Goal: Check status: Check status

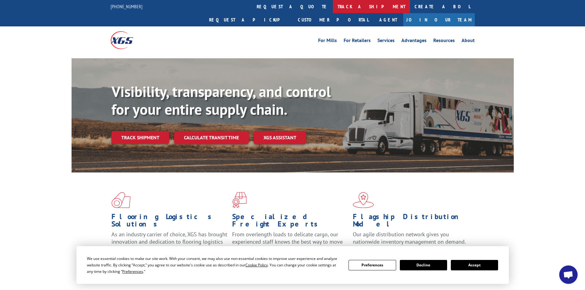
click at [333, 6] on link "track a shipment" at bounding box center [371, 6] width 77 height 13
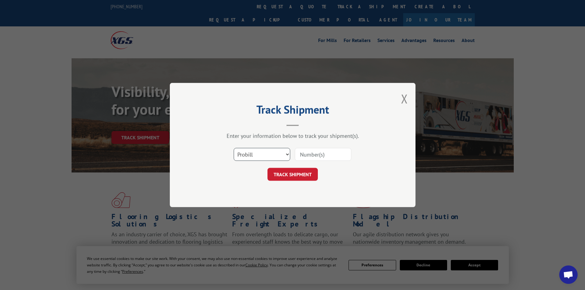
drag, startPoint x: 272, startPoint y: 154, endPoint x: 271, endPoint y: 149, distance: 5.6
click at [272, 154] on select "Select category... Probill BOL PO" at bounding box center [262, 154] width 57 height 13
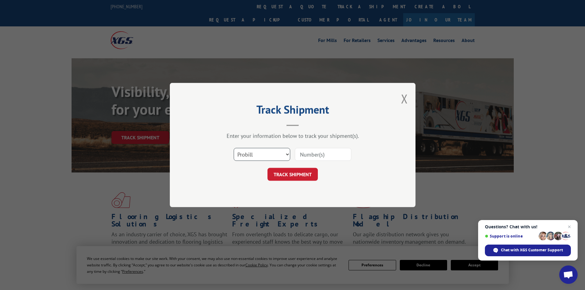
select select "bol"
click at [234, 148] on select "Select category... Probill BOL PO" at bounding box center [262, 154] width 57 height 13
paste input "5633282"
type input "5633282"
click button "TRACK SHIPMENT" at bounding box center [293, 174] width 50 height 13
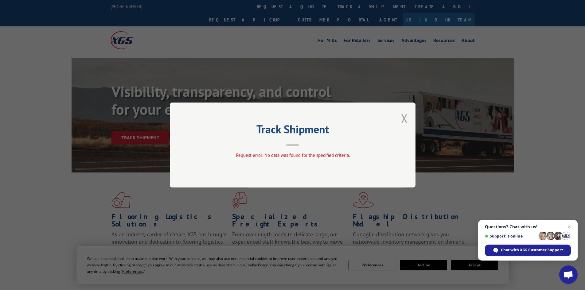
drag, startPoint x: 407, startPoint y: 122, endPoint x: 400, endPoint y: 120, distance: 7.6
click at [407, 122] on button "Close modal" at bounding box center [404, 118] width 7 height 16
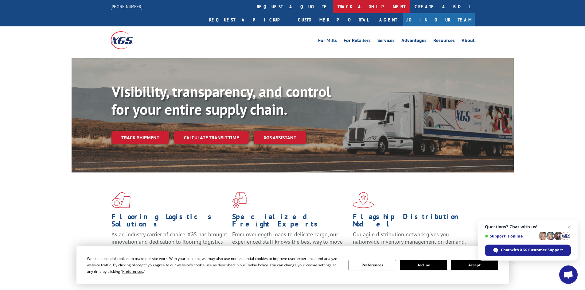
click at [333, 7] on link "track a shipment" at bounding box center [371, 6] width 77 height 13
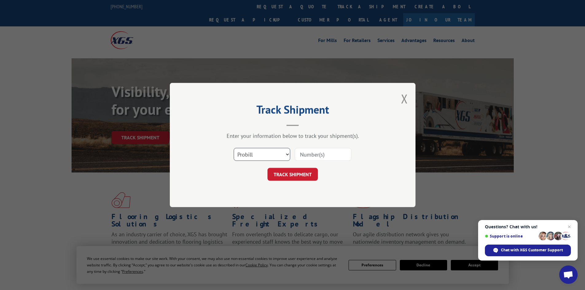
drag, startPoint x: 267, startPoint y: 155, endPoint x: 256, endPoint y: 160, distance: 12.5
click at [267, 155] on select "Select category... Probill BOL PO" at bounding box center [262, 154] width 57 height 13
select select "bol"
click at [234, 148] on select "Select category... Probill BOL PO" at bounding box center [262, 154] width 57 height 13
paste input "477387"
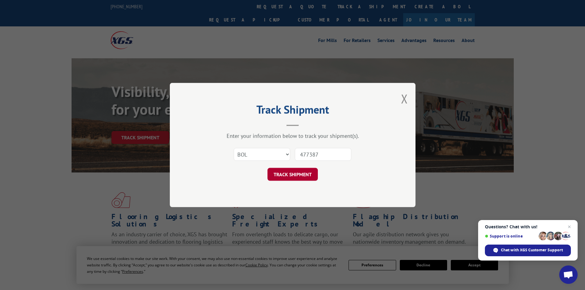
type input "477387"
click at [294, 177] on button "TRACK SHIPMENT" at bounding box center [293, 174] width 50 height 13
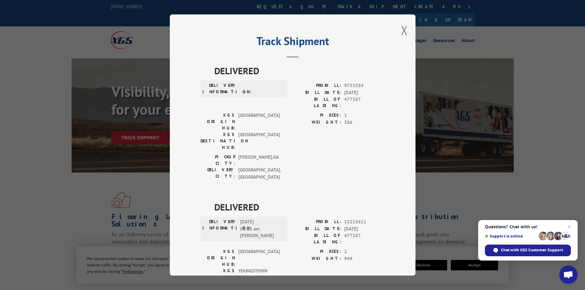
click at [398, 30] on div "Track Shipment DELIVERED DELIVERY INFORMATION: PROBILL: 9753384 BILL DATE: [DAT…" at bounding box center [293, 145] width 246 height 262
